Goal: Information Seeking & Learning: Find specific fact

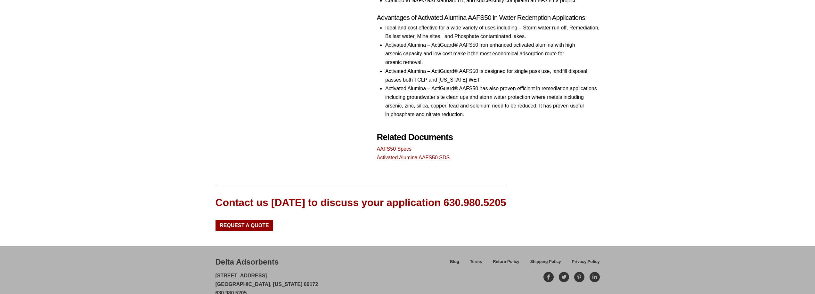
scroll to position [398, 0]
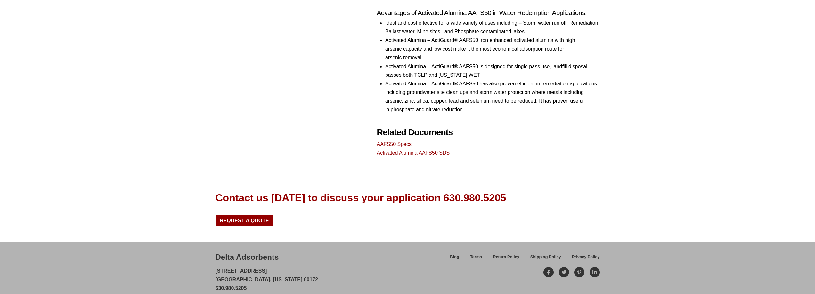
click at [319, 252] on div "Delta Adsorbents [STREET_ADDRESS][US_STATE] 630.980.5205 [EMAIL_ADDRESS][DOMAIN…" at bounding box center [319, 276] width 208 height 49
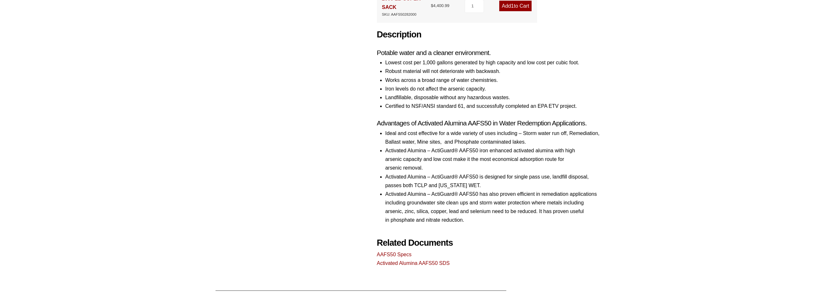
scroll to position [288, 0]
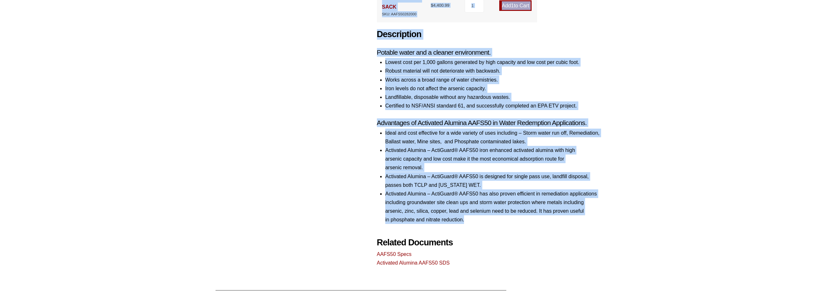
drag, startPoint x: 472, startPoint y: 205, endPoint x: 363, endPoint y: 96, distance: 154.4
click at [363, 96] on div "Activated Alumina AAFS50 28×48 🔍 Product Features Aluminum QQ-A-225/5 OR /6 Low…" at bounding box center [407, 23] width 384 height 487
click at [402, 252] on link "AAFS50 Specs" at bounding box center [394, 254] width 35 height 5
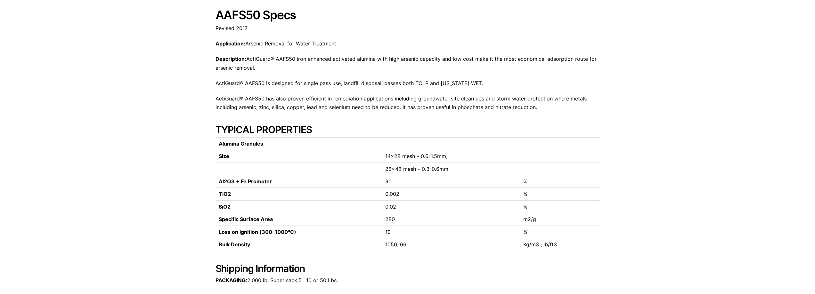
scroll to position [96, 0]
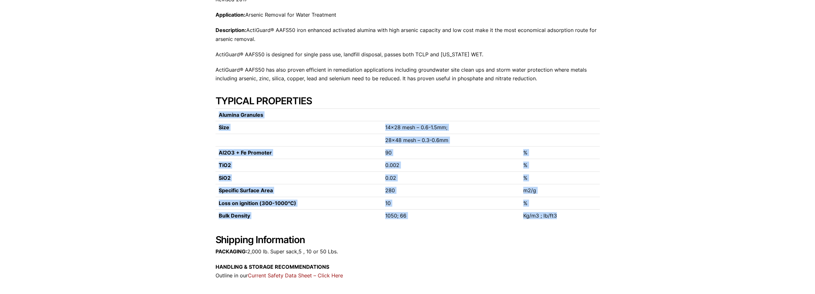
drag, startPoint x: 572, startPoint y: 215, endPoint x: 218, endPoint y: 120, distance: 366.8
click at [218, 120] on tbody "Alumina Granules Size 14×28 mesh – 0.6-1.5mm; 28×48 mesh – 0.3-0.6mm Al2O3 + Fe…" at bounding box center [407, 165] width 384 height 113
click at [578, 219] on td "Kg/m3 ; lb/ft3" at bounding box center [559, 215] width 79 height 12
drag, startPoint x: 575, startPoint y: 216, endPoint x: 184, endPoint y: 87, distance: 412.2
click at [184, 87] on div "Our website has detected that you are using an outdated browser that will preve…" at bounding box center [407, 166] width 815 height 525
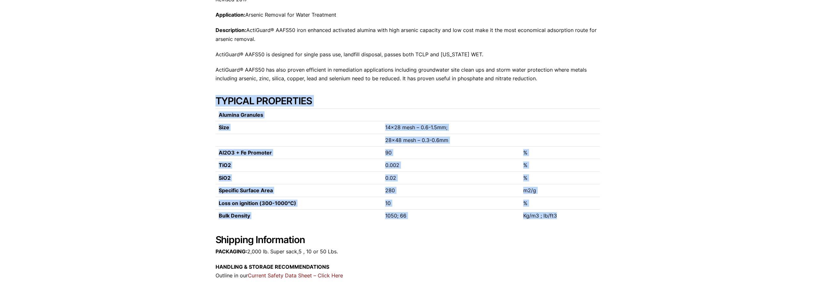
click at [586, 207] on td "%" at bounding box center [559, 203] width 79 height 12
drag, startPoint x: 582, startPoint y: 210, endPoint x: 215, endPoint y: 102, distance: 382.8
click at [215, 102] on div "Our website has detected that you are using an outdated browser that will preve…" at bounding box center [407, 166] width 815 height 525
